Goal: Task Accomplishment & Management: Manage account settings

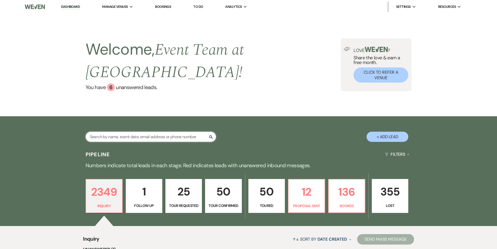
drag, startPoint x: 0, startPoint y: 0, endPoint x: 172, endPoint y: 123, distance: 211.3
click at [172, 131] on input "text" at bounding box center [151, 136] width 130 height 10
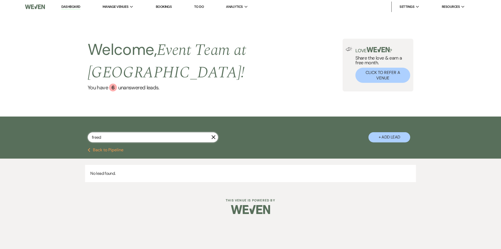
type input "freed"
click at [93, 148] on button "Previous Back to Pipeline" at bounding box center [106, 150] width 36 height 4
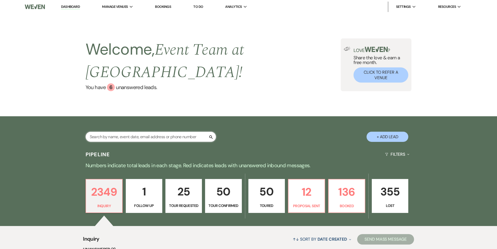
click at [146, 131] on input "text" at bounding box center [151, 136] width 130 height 10
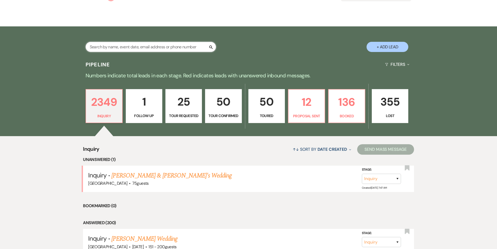
scroll to position [85, 0]
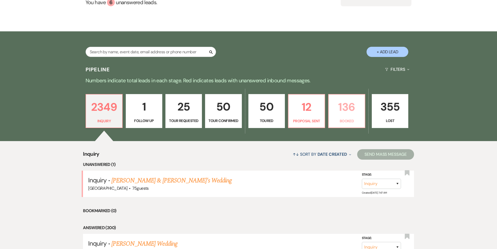
click at [346, 98] on p "136" at bounding box center [347, 106] width 30 height 17
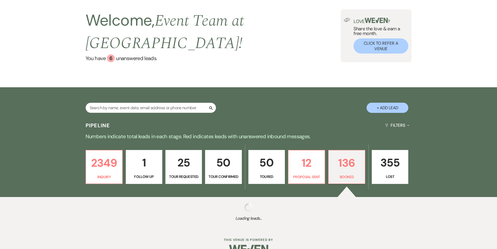
select select "7"
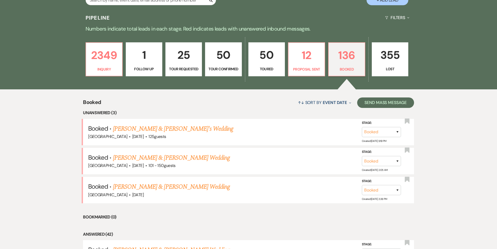
scroll to position [143, 0]
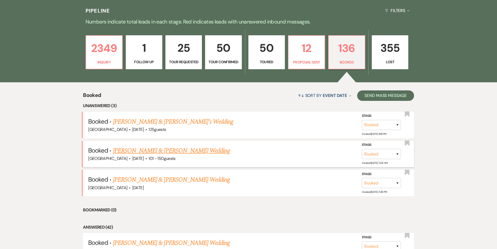
click at [150, 146] on link "[PERSON_NAME] & [PERSON_NAME] Wedding" at bounding box center [171, 150] width 117 height 9
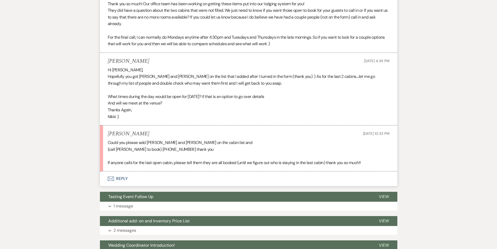
scroll to position [372, 0]
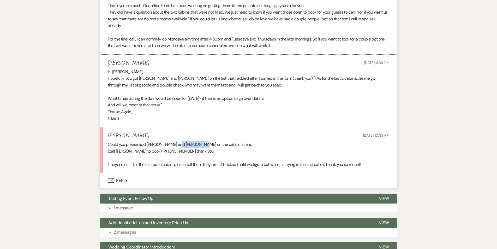
drag, startPoint x: 177, startPoint y: 151, endPoint x: 200, endPoint y: 151, distance: 22.7
click at [200, 148] on p "Could you please add [PERSON_NAME] and [PERSON_NAME] on the cabin list and" at bounding box center [249, 144] width 282 height 7
copy p "[PERSON_NAME]"
drag, startPoint x: 158, startPoint y: 158, endPoint x: 186, endPoint y: 157, distance: 28.7
click at [186, 154] on p "(call [PERSON_NAME] to book) [PHONE_NUMBER] thank you" at bounding box center [249, 151] width 282 height 7
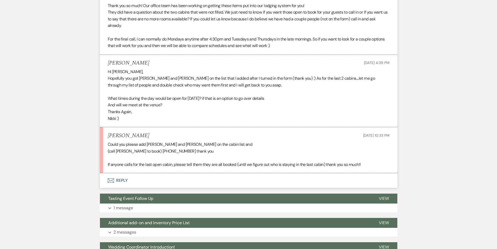
click at [174, 161] on p at bounding box center [249, 157] width 282 height 7
drag, startPoint x: 158, startPoint y: 158, endPoint x: 184, endPoint y: 157, distance: 25.6
click at [184, 154] on p "(call [PERSON_NAME] to book) [PHONE_NUMBER] thank you" at bounding box center [249, 151] width 282 height 7
copy p "[PHONE_NUMBER]"
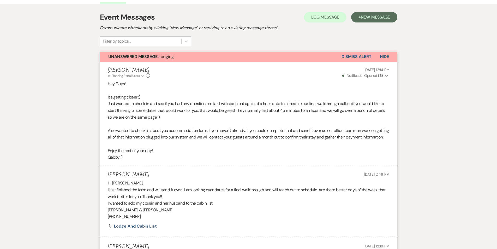
scroll to position [0, 0]
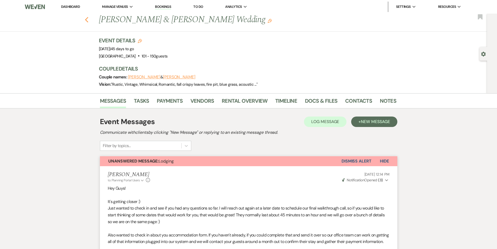
click at [88, 17] on use "button" at bounding box center [86, 20] width 3 height 6
select select "7"
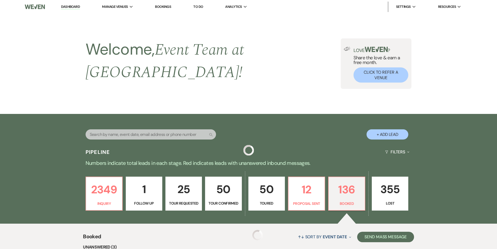
scroll to position [143, 0]
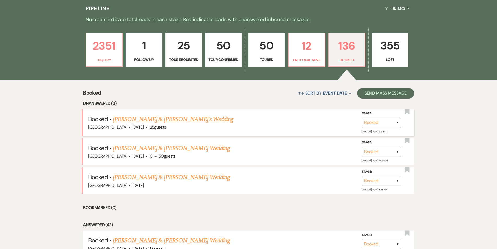
click at [168, 115] on link "[PERSON_NAME] & [PERSON_NAME]'s Wedding" at bounding box center [173, 119] width 121 height 9
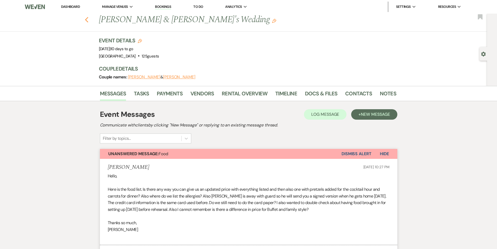
click at [89, 21] on icon "Previous" at bounding box center [87, 20] width 4 height 6
select select "7"
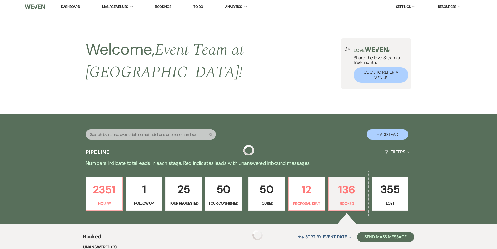
scroll to position [143, 0]
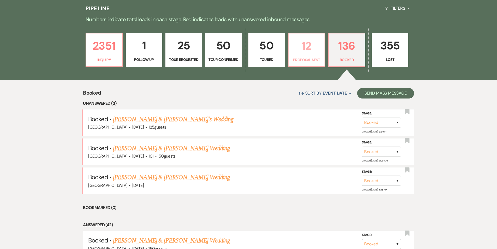
click at [310, 46] on link "12 Proposal Sent" at bounding box center [306, 50] width 37 height 34
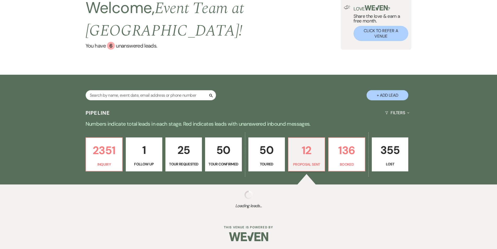
select select "6"
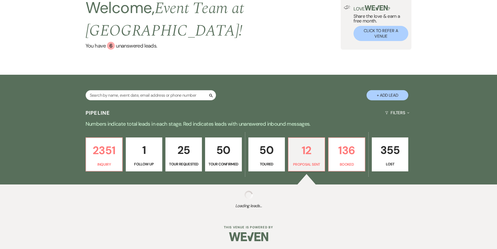
select select "6"
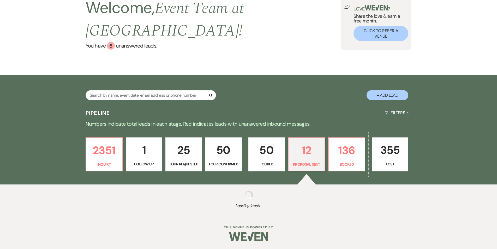
select select "6"
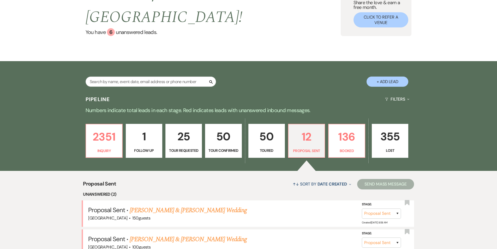
scroll to position [52, 0]
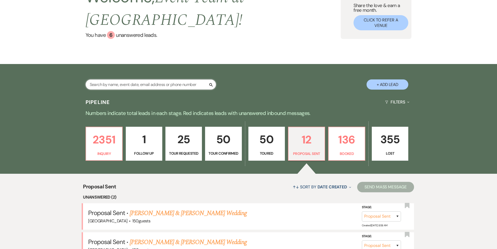
click at [127, 79] on input "text" at bounding box center [151, 84] width 130 height 10
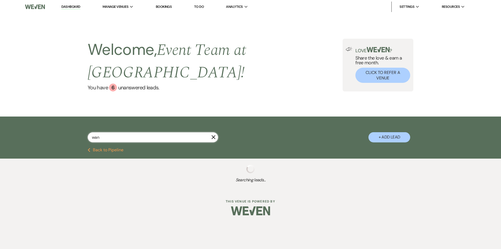
type input "wand"
select select "4"
select select "8"
select select "1"
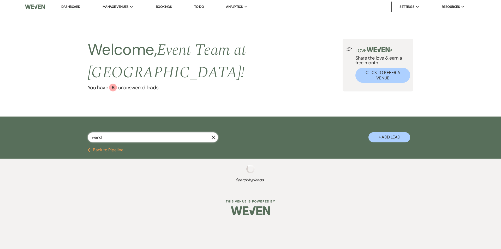
select select "4"
select select "5"
select select "2"
select select "8"
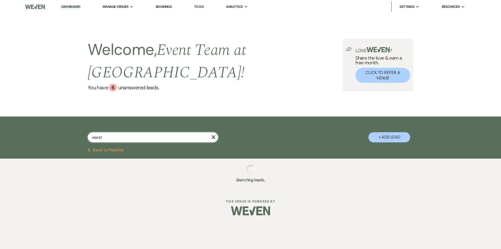
select select "8"
select select "5"
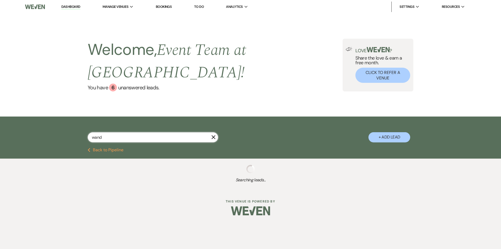
select select "8"
select select "5"
select select "2"
select select "8"
select select "5"
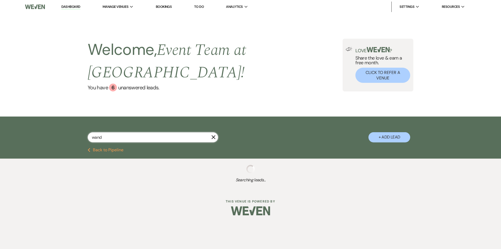
select select "8"
select select "2"
select select "8"
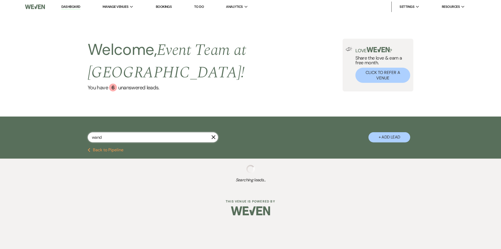
select select "8"
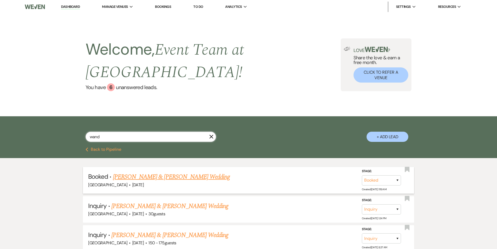
type input "wand"
click at [188, 172] on link "[PERSON_NAME] & [PERSON_NAME] Wedding" at bounding box center [171, 176] width 117 height 9
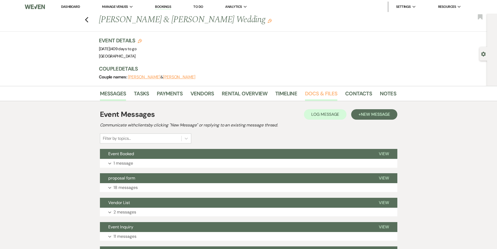
click at [320, 96] on link "Docs & Files" at bounding box center [321, 94] width 32 height 11
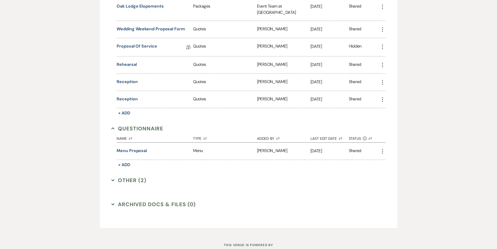
scroll to position [322, 0]
click at [126, 175] on button "Other (2) Expand" at bounding box center [128, 179] width 35 height 8
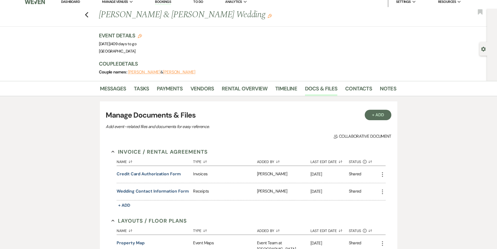
scroll to position [0, 0]
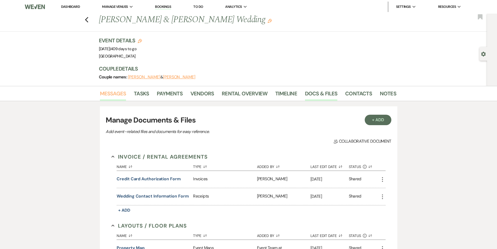
click at [106, 90] on link "Messages" at bounding box center [113, 94] width 26 height 11
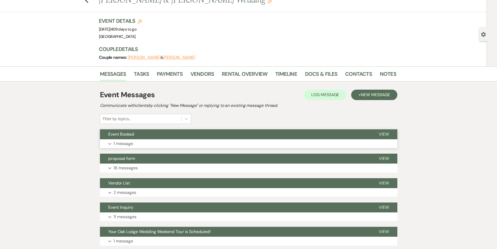
click at [116, 142] on p "1 message" at bounding box center [123, 143] width 20 height 7
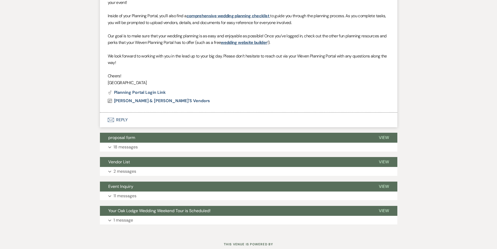
scroll to position [255, 0]
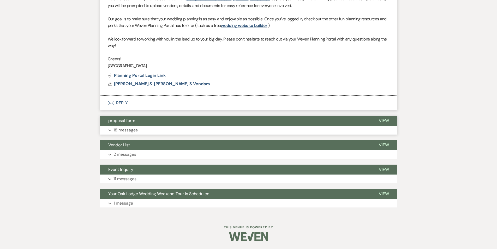
click at [127, 129] on p "18 messages" at bounding box center [125, 130] width 24 height 7
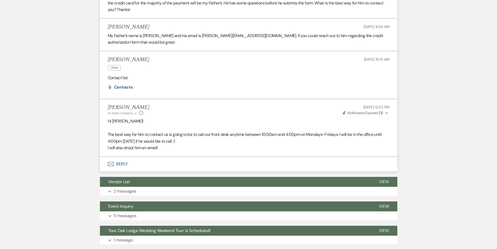
scroll to position [1175, 0]
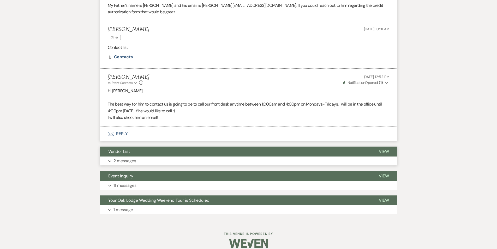
click at [112, 149] on button "Vendor List" at bounding box center [235, 151] width 271 height 10
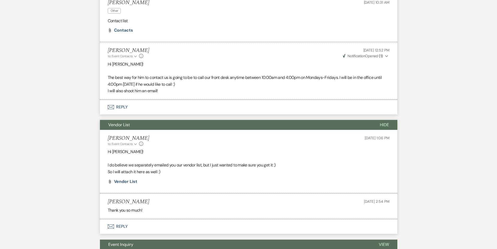
scroll to position [1270, 0]
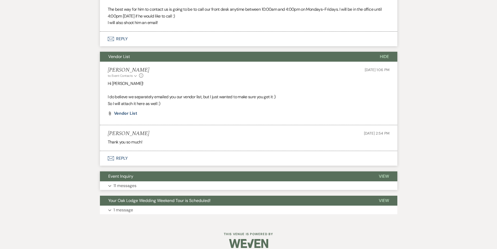
click at [128, 182] on p "11 messages" at bounding box center [124, 185] width 23 height 7
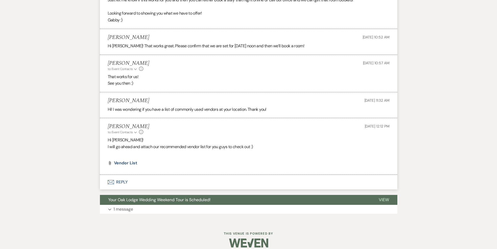
scroll to position [1852, 0]
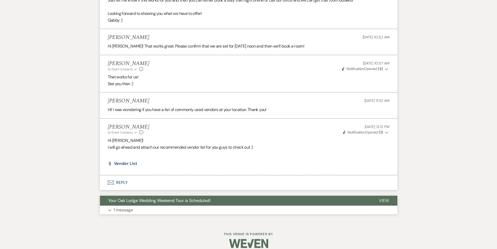
click at [131, 206] on p "1 message" at bounding box center [123, 209] width 20 height 7
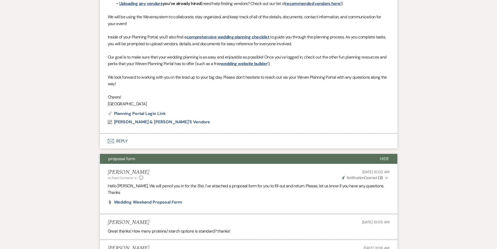
scroll to position [214, 0]
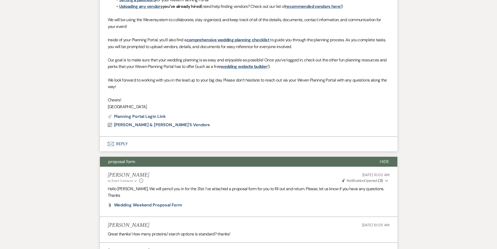
click at [388, 163] on span "Hide" at bounding box center [384, 161] width 9 height 5
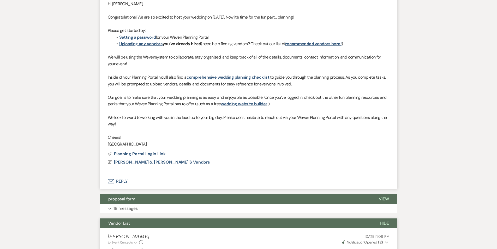
scroll to position [169, 0]
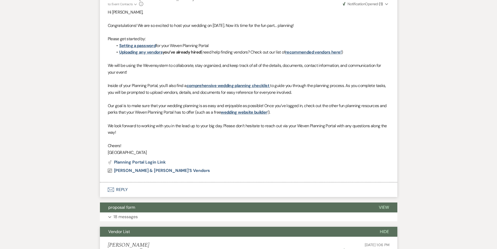
click at [382, 227] on button "Hide" at bounding box center [384, 231] width 26 height 10
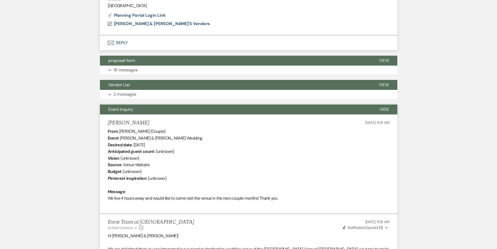
scroll to position [319, 0]
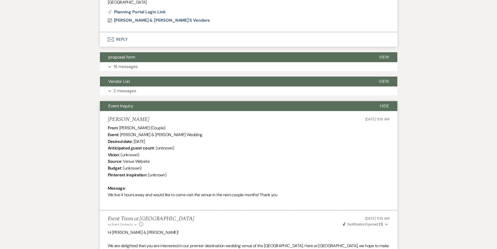
click at [385, 107] on span "Hide" at bounding box center [384, 105] width 9 height 5
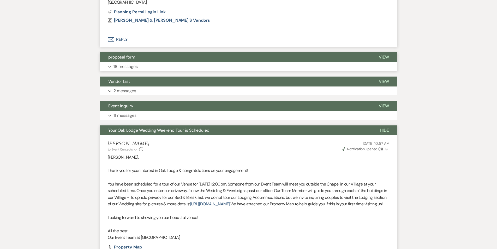
click at [390, 131] on button "Hide" at bounding box center [384, 130] width 26 height 10
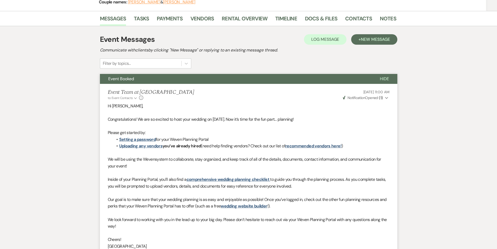
scroll to position [0, 0]
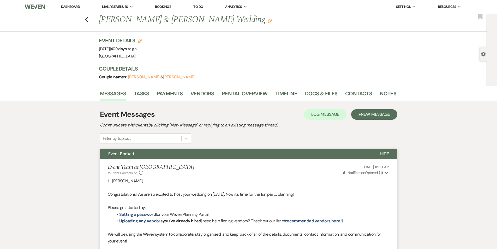
click at [386, 152] on span "Hide" at bounding box center [384, 153] width 9 height 5
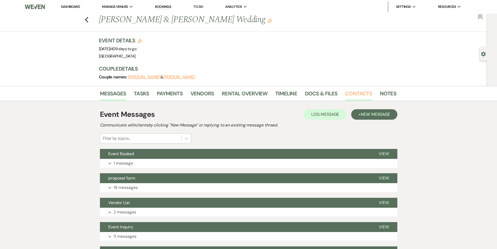
click at [359, 94] on link "Contacts" at bounding box center [358, 94] width 27 height 11
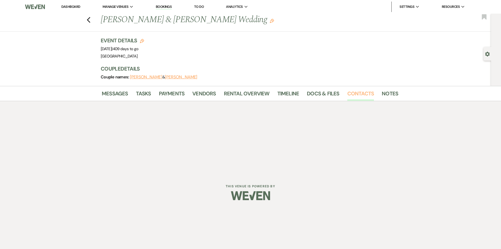
click at [359, 94] on link "Contacts" at bounding box center [360, 94] width 27 height 11
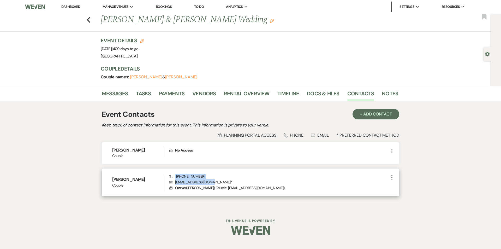
drag, startPoint x: 212, startPoint y: 182, endPoint x: 175, endPoint y: 175, distance: 37.5
click at [175, 175] on div "Phone [PHONE_NUMBER] Envelope [EMAIL_ADDRESS][DOMAIN_NAME] * Lock Owner ( [PERS…" at bounding box center [278, 181] width 219 height 17
